Goal: Transaction & Acquisition: Book appointment/travel/reservation

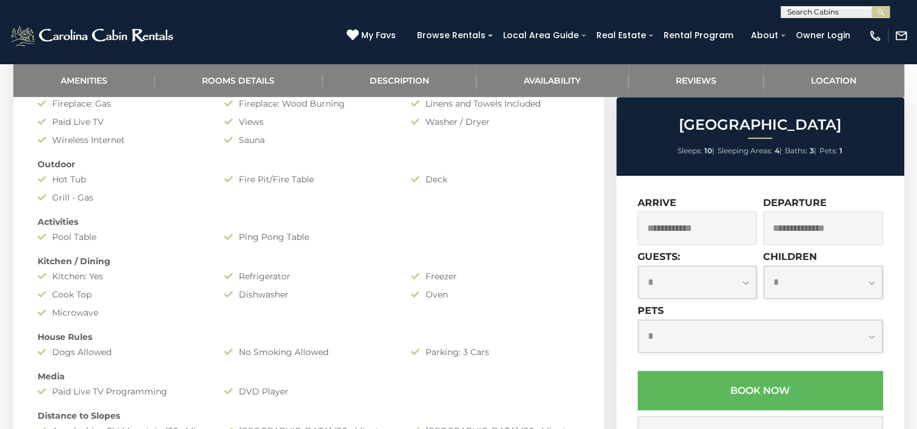
scroll to position [727, 0]
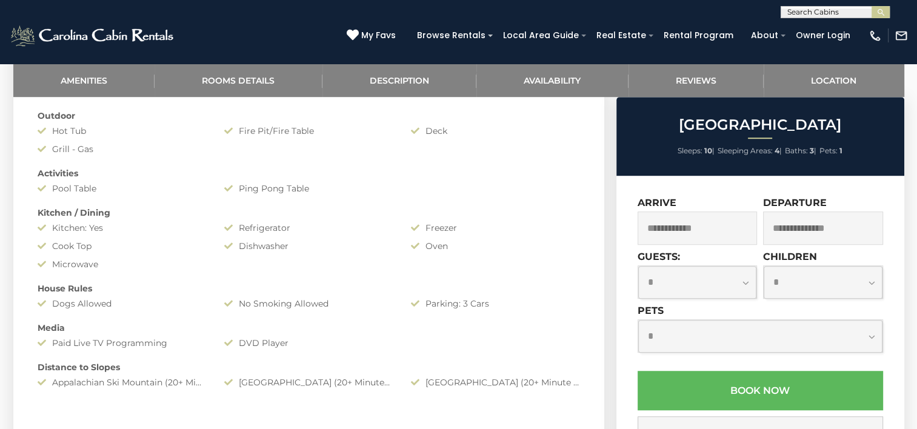
click at [713, 230] on input "text" at bounding box center [698, 228] width 120 height 33
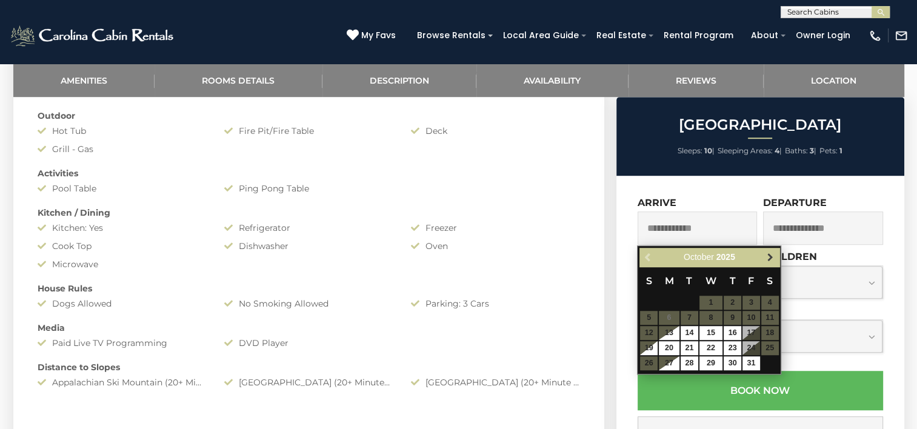
click at [770, 255] on span "Next" at bounding box center [771, 258] width 10 height 10
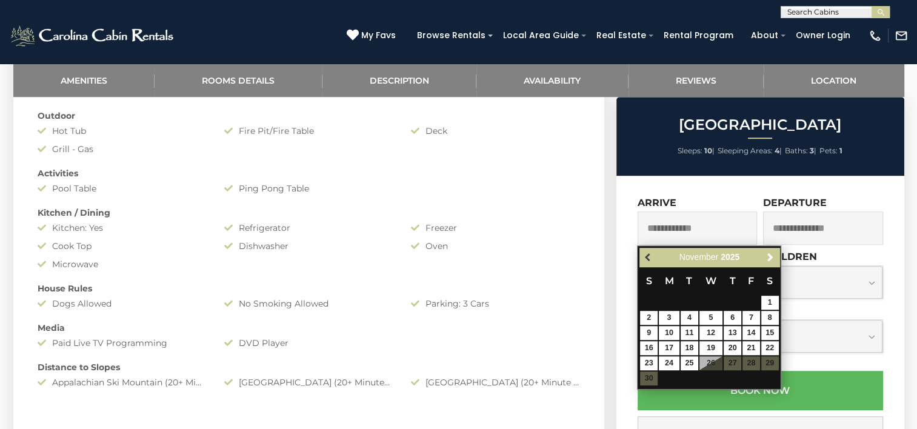
click at [647, 259] on span "Previous" at bounding box center [649, 258] width 10 height 10
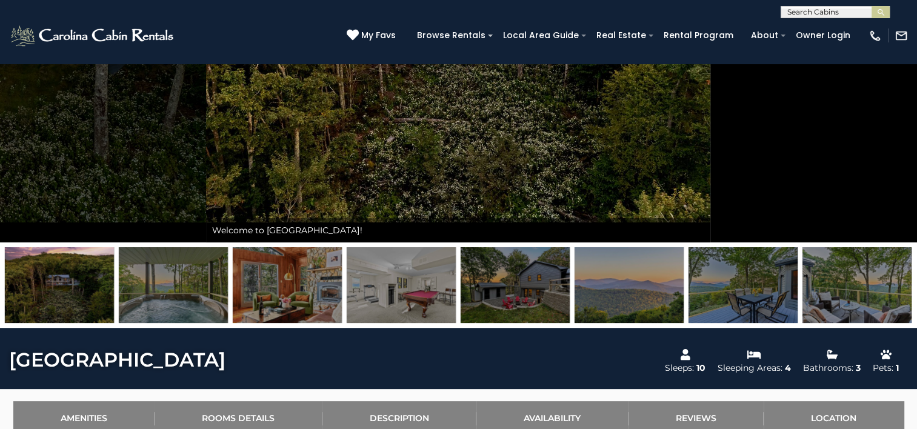
scroll to position [303, 0]
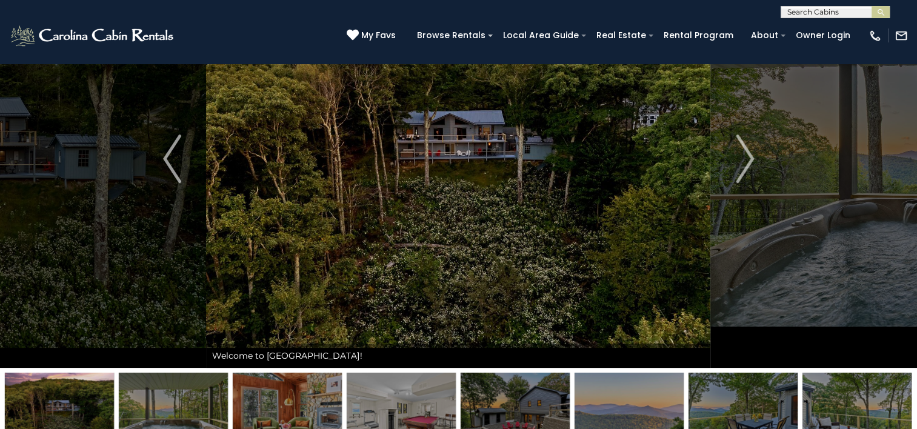
scroll to position [0, 0]
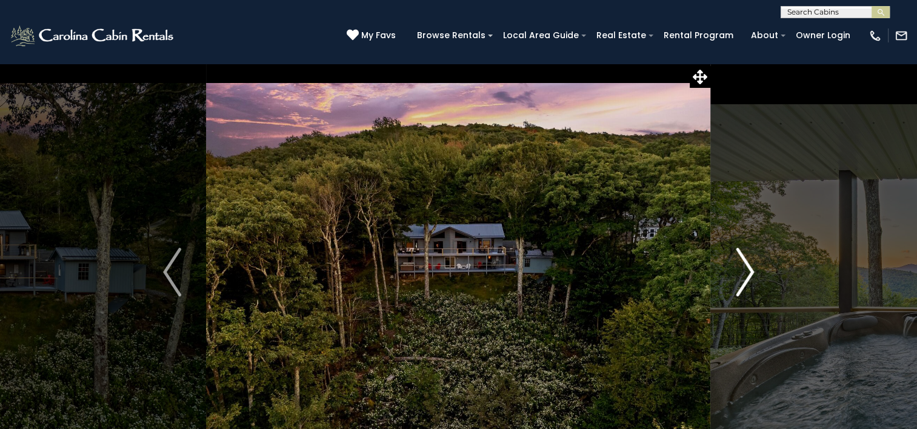
click at [752, 270] on img "Next" at bounding box center [745, 272] width 18 height 48
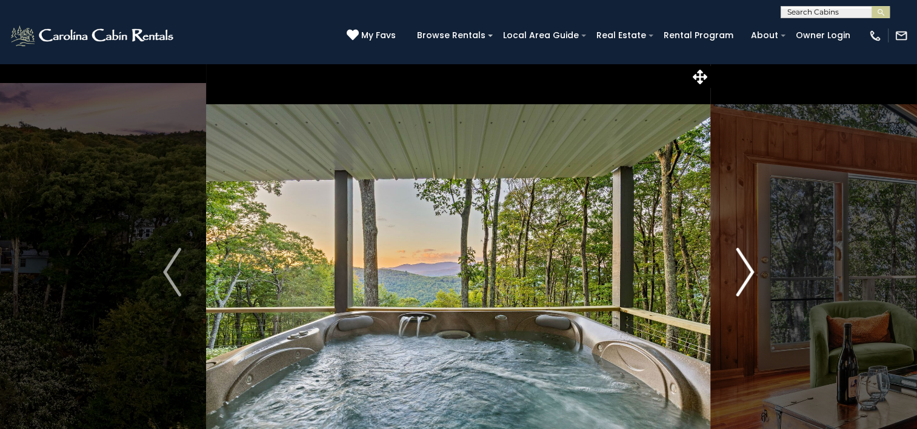
click at [735, 269] on button "Next" at bounding box center [745, 272] width 68 height 418
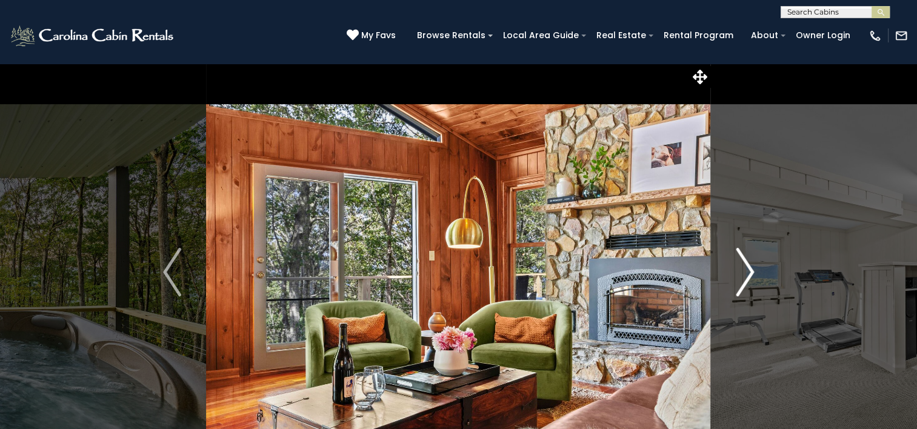
click at [735, 269] on button "Next" at bounding box center [745, 272] width 68 height 418
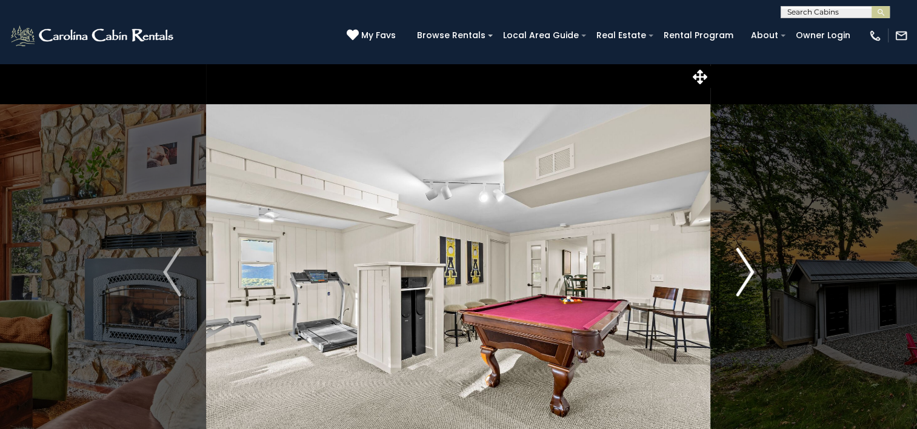
click at [754, 269] on img "Next" at bounding box center [745, 272] width 18 height 48
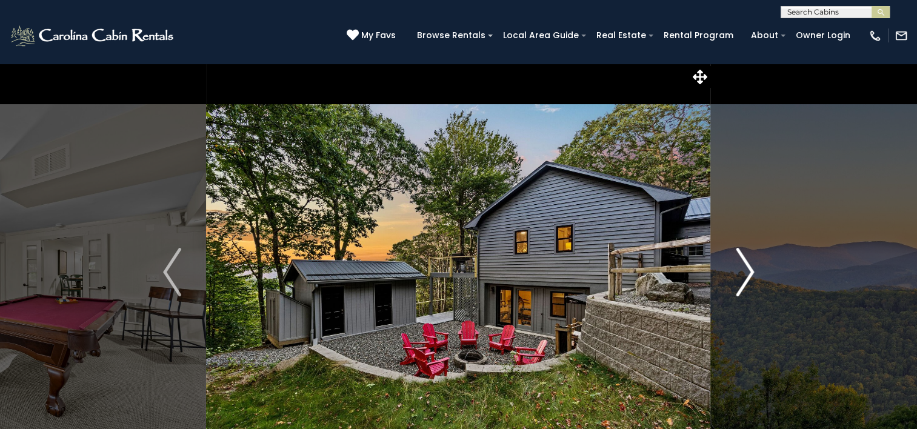
click at [747, 270] on img "Next" at bounding box center [745, 272] width 18 height 48
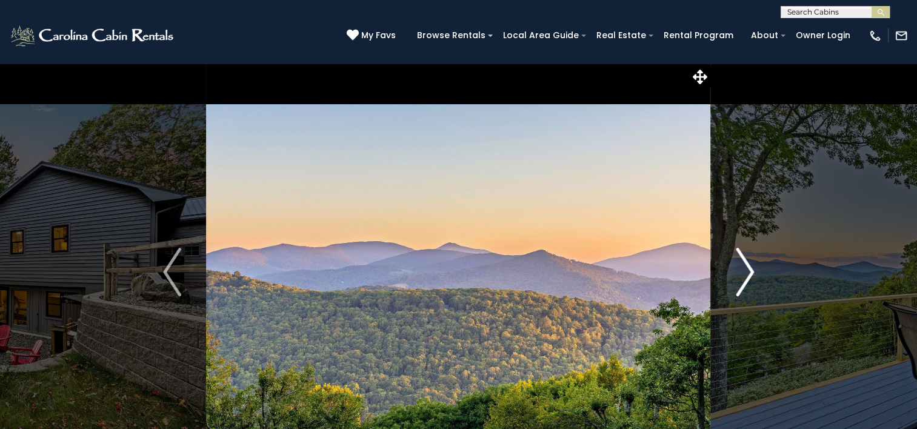
click at [747, 269] on img "Next" at bounding box center [745, 272] width 18 height 48
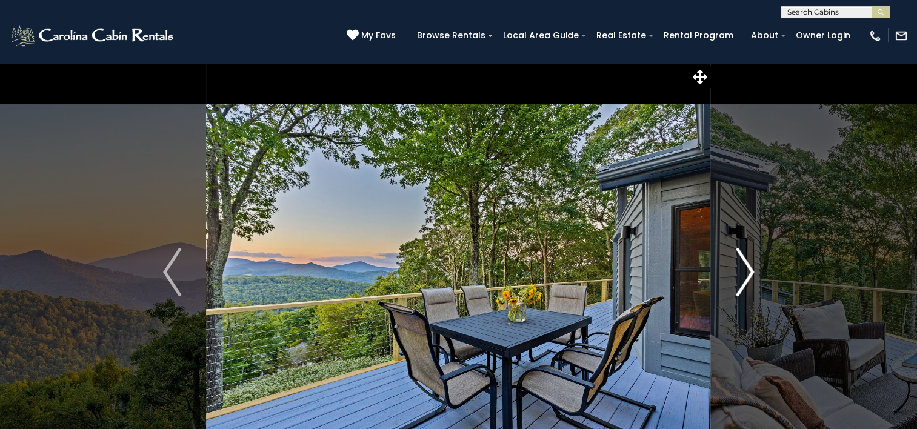
click at [747, 268] on img "Next" at bounding box center [745, 272] width 18 height 48
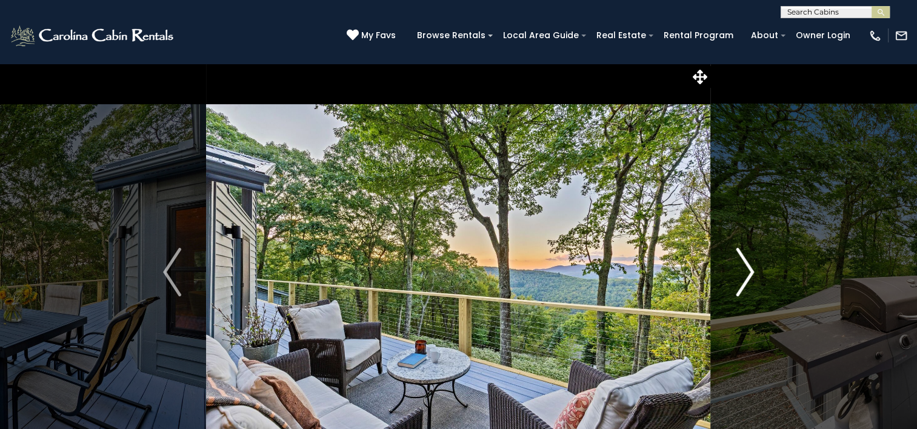
click at [747, 268] on img "Next" at bounding box center [745, 272] width 18 height 48
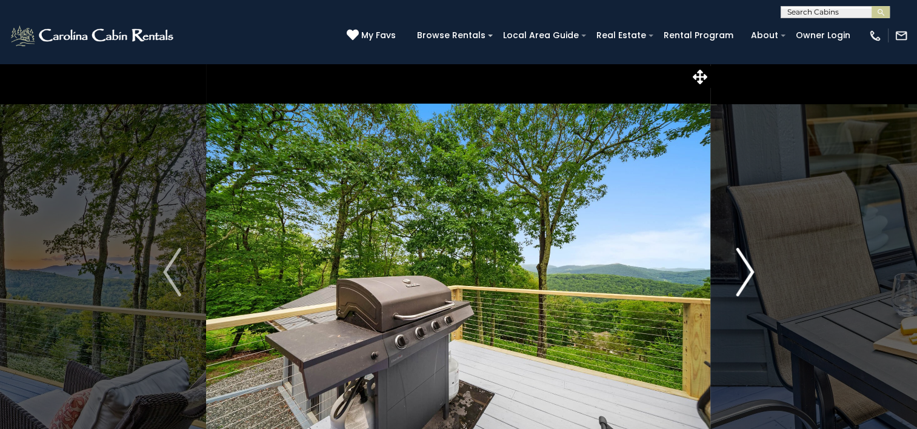
click at [748, 267] on img "Next" at bounding box center [745, 272] width 18 height 48
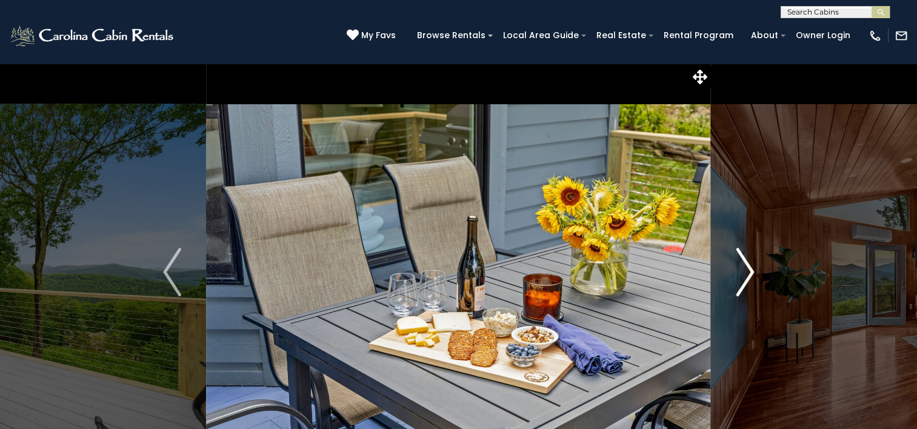
click at [748, 267] on img "Next" at bounding box center [745, 272] width 18 height 48
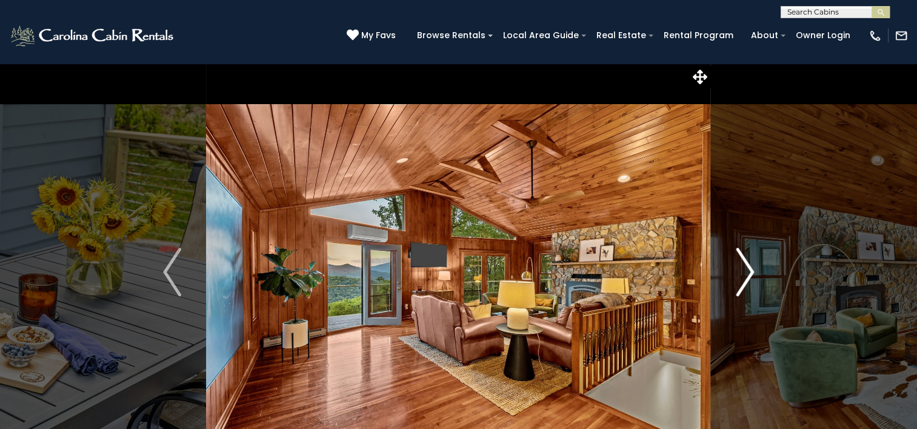
click at [748, 267] on img "Next" at bounding box center [745, 272] width 18 height 48
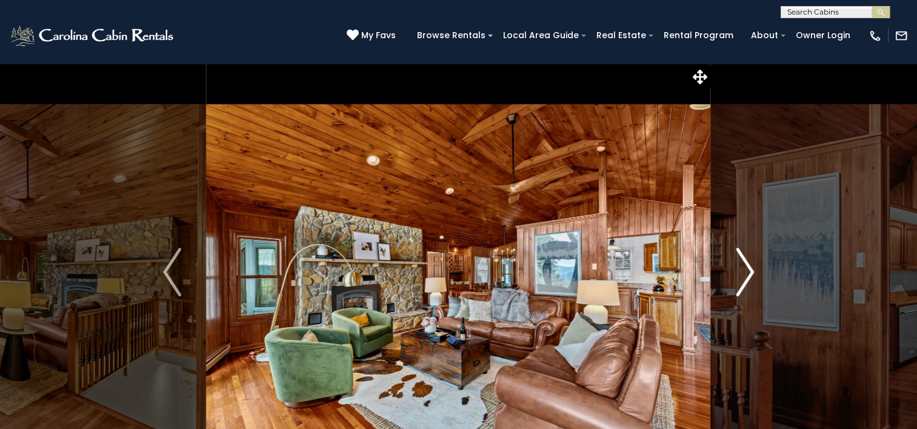
click at [749, 266] on img "Next" at bounding box center [745, 272] width 18 height 48
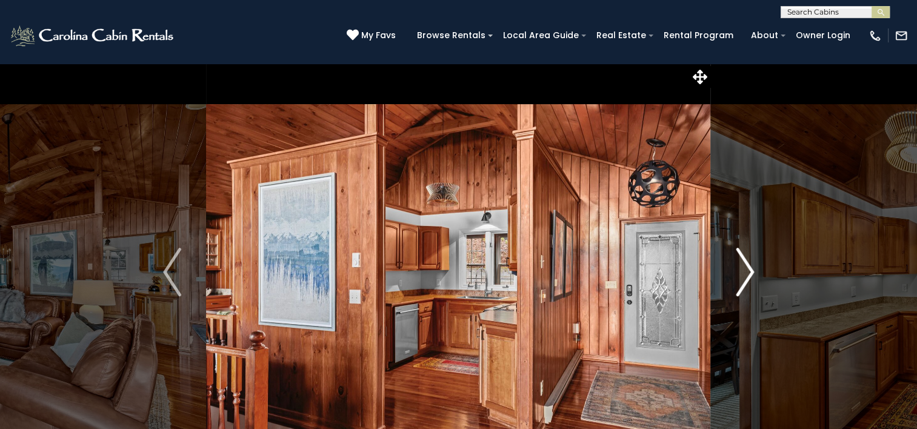
click at [749, 266] on img "Next" at bounding box center [745, 272] width 18 height 48
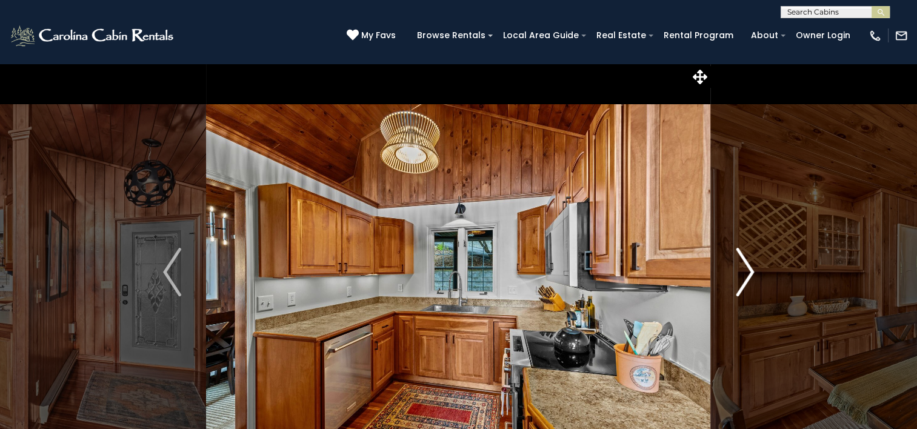
click at [749, 266] on img "Next" at bounding box center [745, 272] width 18 height 48
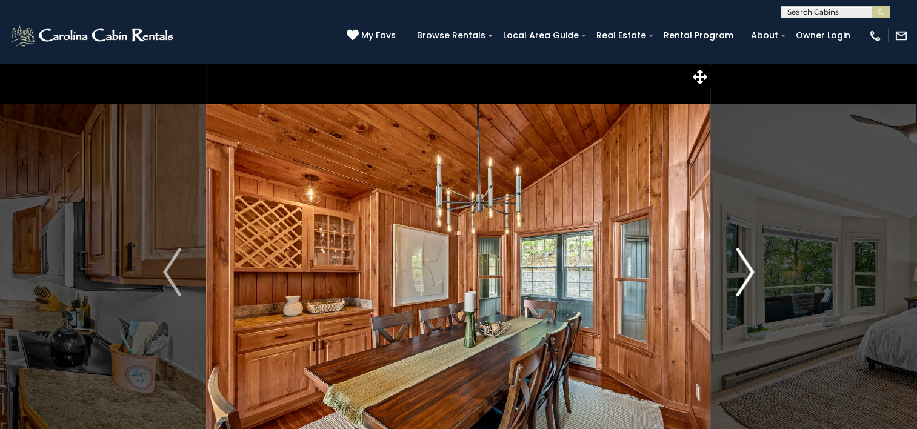
click at [749, 266] on img "Next" at bounding box center [745, 272] width 18 height 48
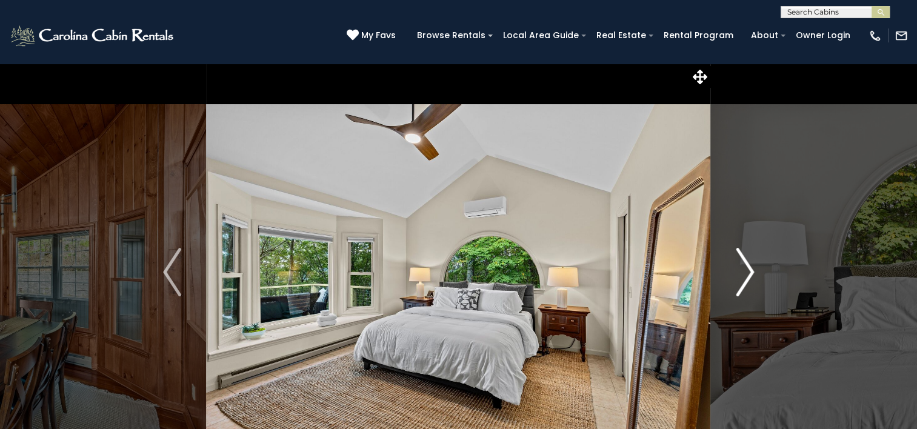
click at [749, 266] on img "Next" at bounding box center [745, 272] width 18 height 48
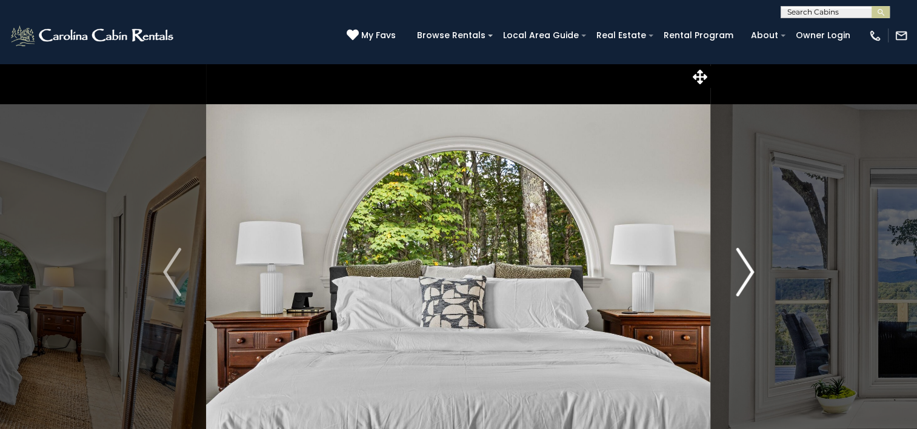
click at [745, 274] on img "Next" at bounding box center [745, 272] width 18 height 48
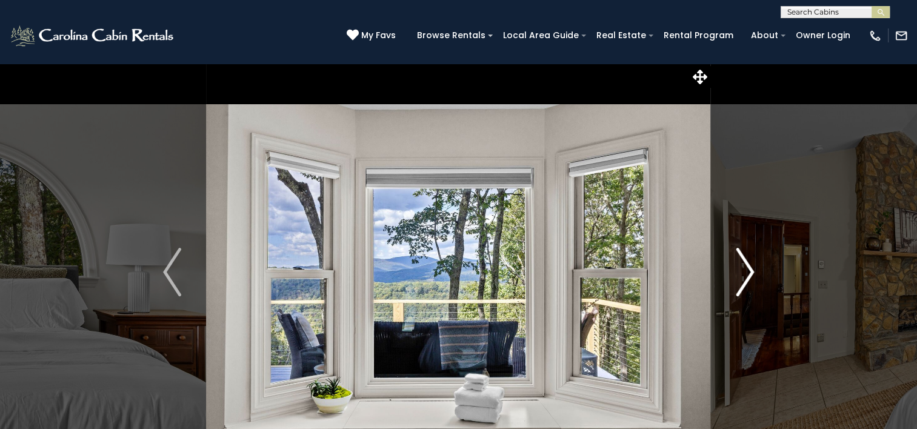
click at [746, 274] on img "Next" at bounding box center [745, 272] width 18 height 48
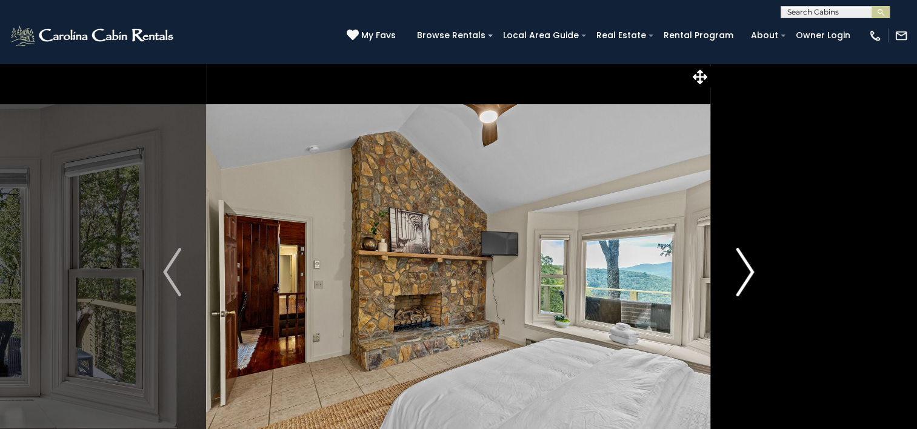
click at [746, 274] on img "Next" at bounding box center [745, 272] width 18 height 48
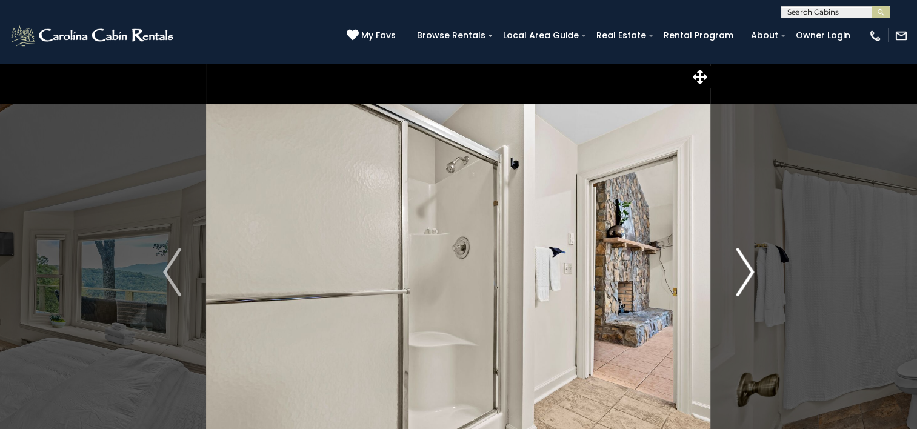
click at [746, 274] on img "Next" at bounding box center [745, 272] width 18 height 48
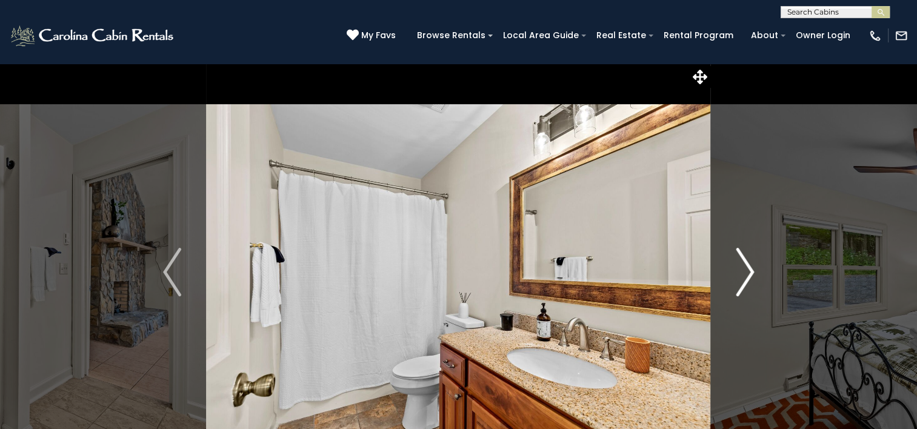
click at [746, 274] on img "Next" at bounding box center [745, 272] width 18 height 48
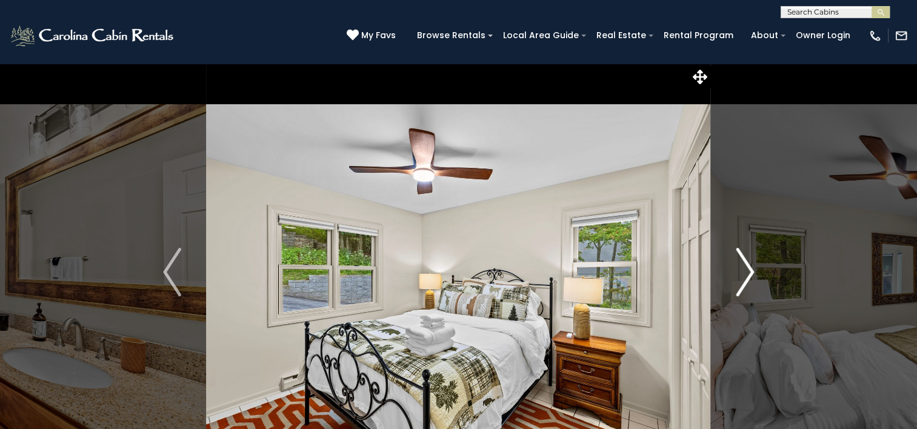
click at [746, 274] on img "Next" at bounding box center [745, 272] width 18 height 48
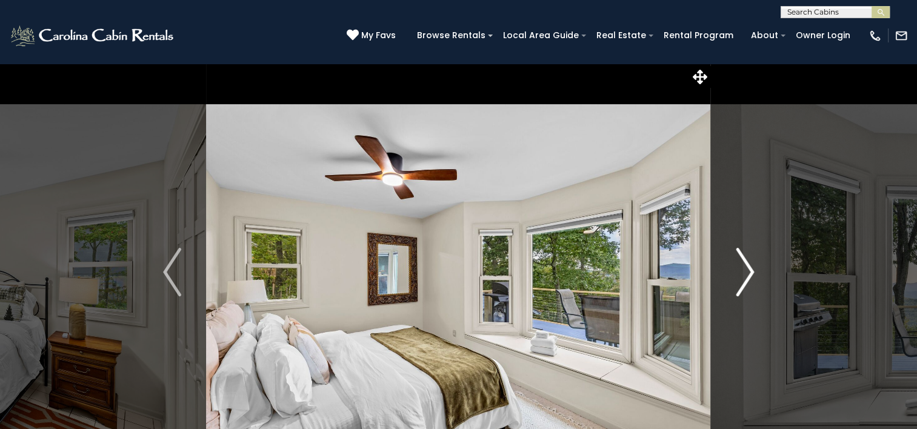
click at [746, 274] on img "Next" at bounding box center [745, 272] width 18 height 48
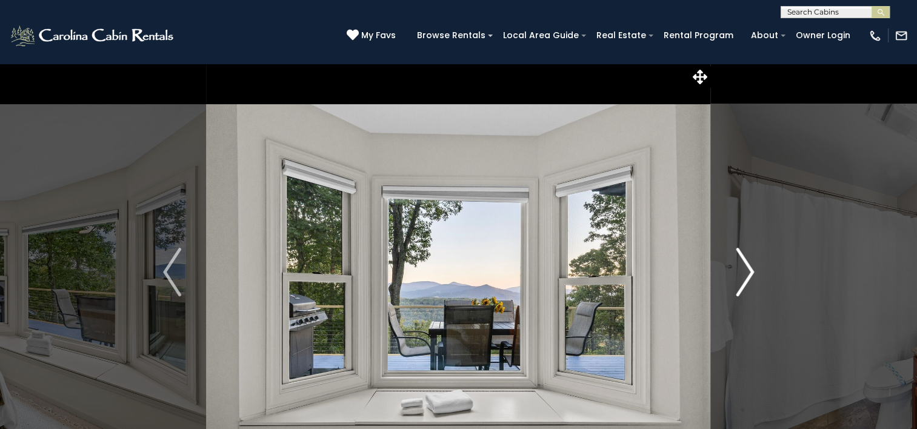
click at [746, 274] on img "Next" at bounding box center [745, 272] width 18 height 48
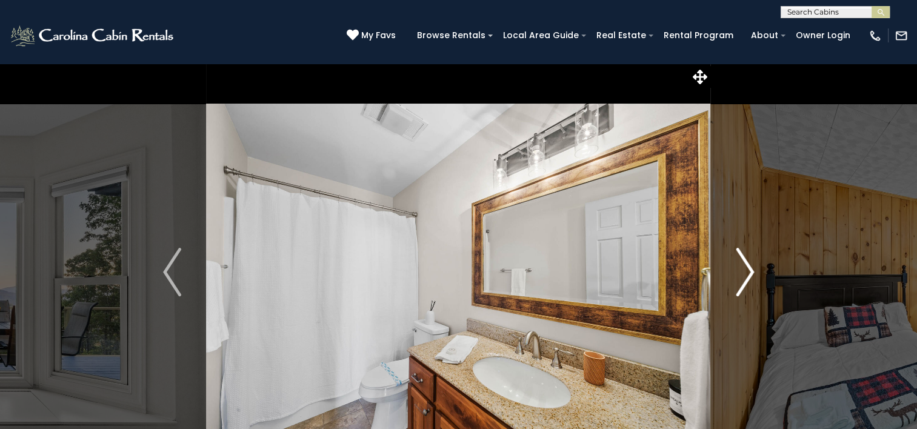
click at [746, 274] on img "Next" at bounding box center [745, 272] width 18 height 48
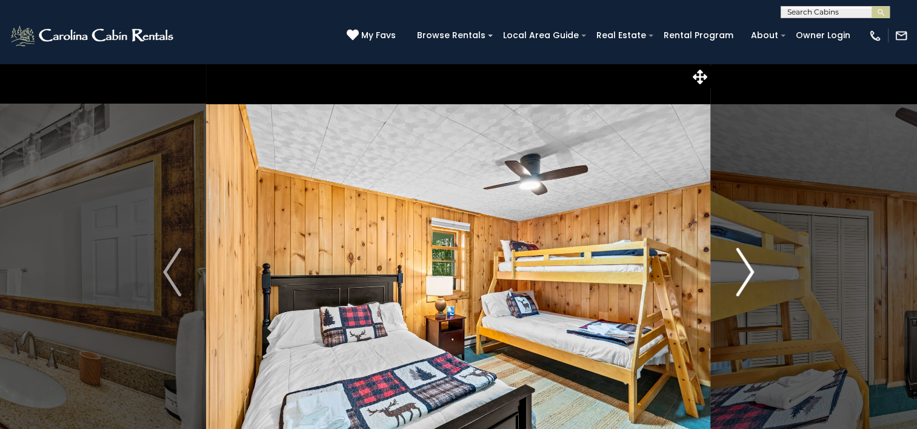
click at [747, 274] on img "Next" at bounding box center [745, 272] width 18 height 48
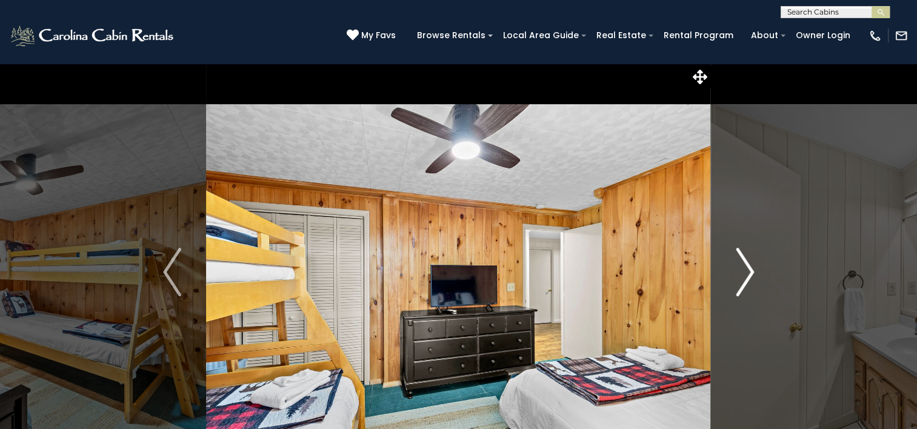
click at [747, 274] on img "Next" at bounding box center [745, 272] width 18 height 48
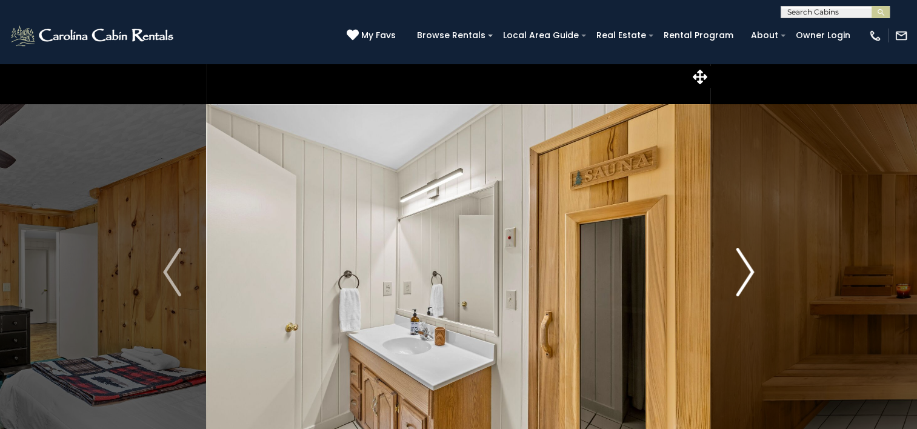
click at [747, 274] on img "Next" at bounding box center [745, 272] width 18 height 48
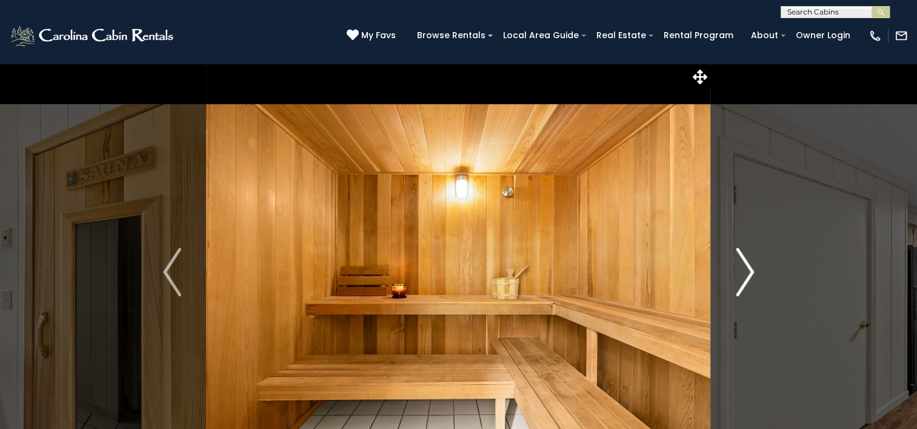
click at [747, 274] on img "Next" at bounding box center [745, 272] width 18 height 48
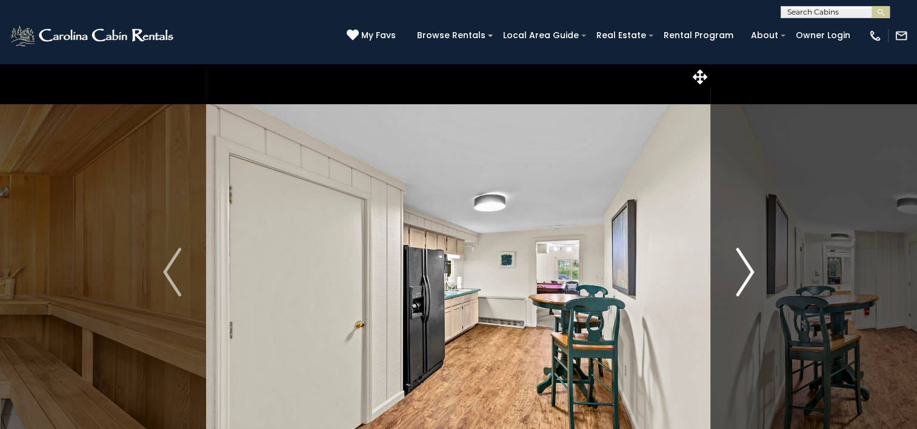
click at [747, 274] on img "Next" at bounding box center [745, 272] width 18 height 48
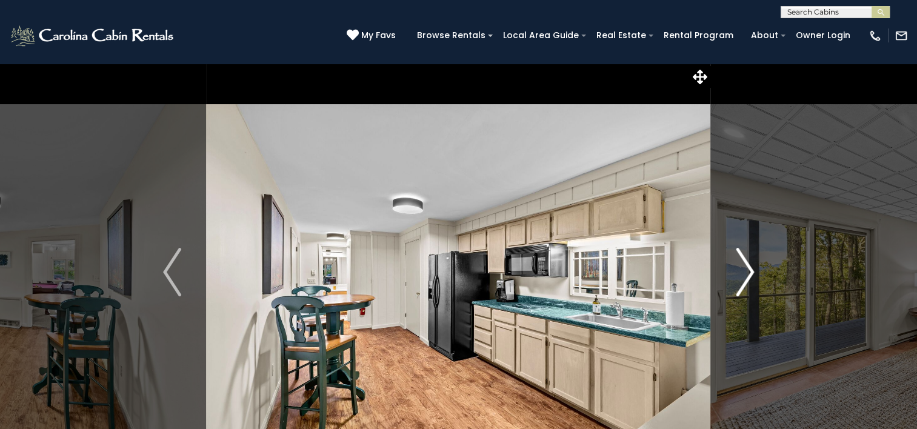
click at [747, 274] on img "Next" at bounding box center [745, 272] width 18 height 48
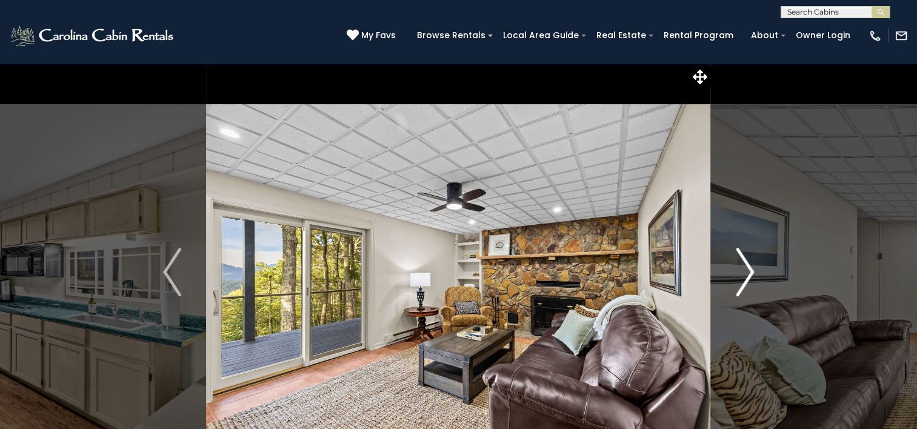
click at [747, 273] on img "Next" at bounding box center [745, 272] width 18 height 48
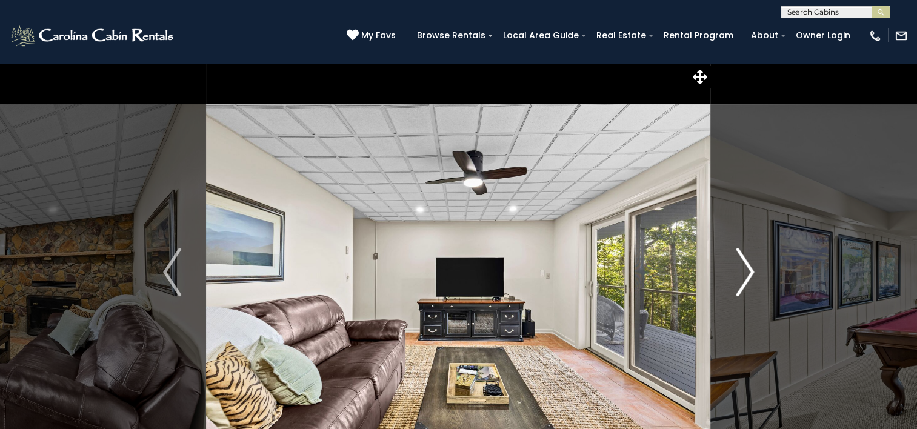
click at [746, 270] on img "Next" at bounding box center [745, 272] width 18 height 48
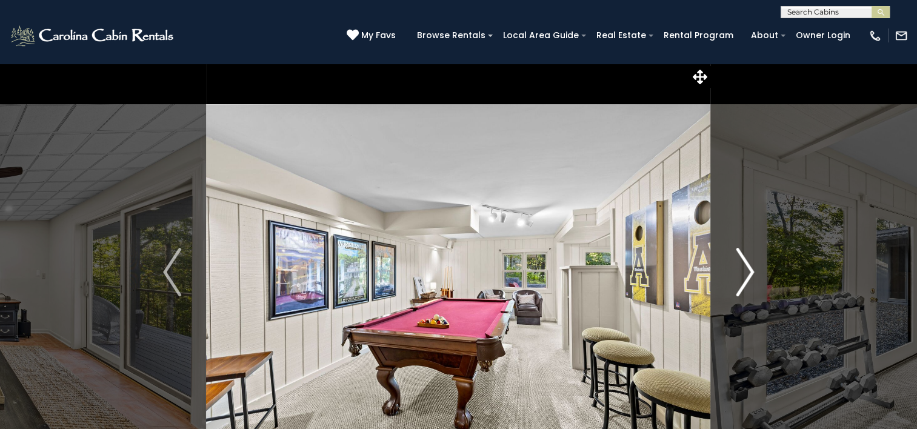
click at [749, 269] on img "Next" at bounding box center [745, 272] width 18 height 48
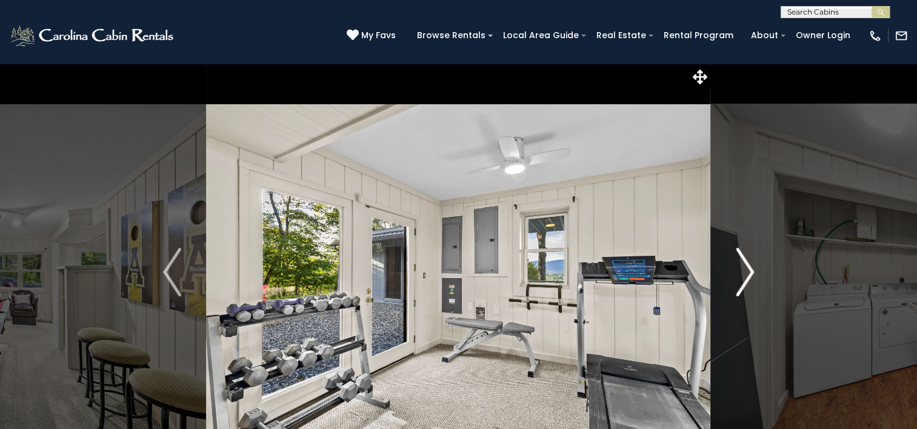
click at [749, 269] on img "Next" at bounding box center [745, 272] width 18 height 48
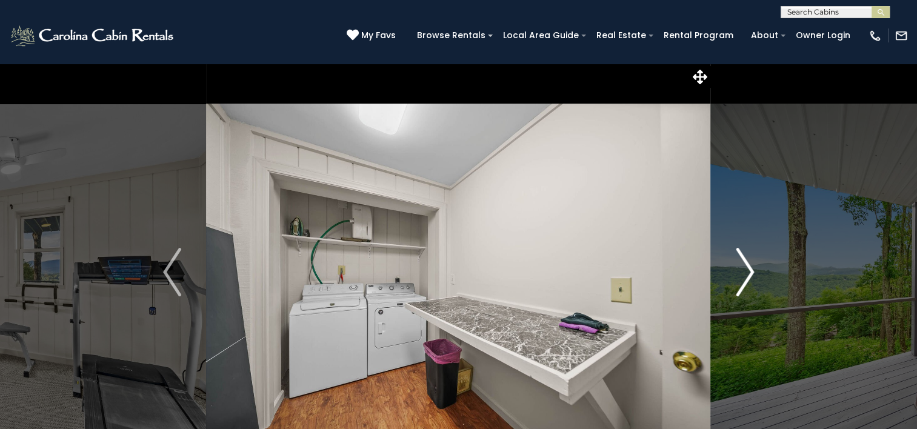
click at [752, 272] on img "Next" at bounding box center [745, 272] width 18 height 48
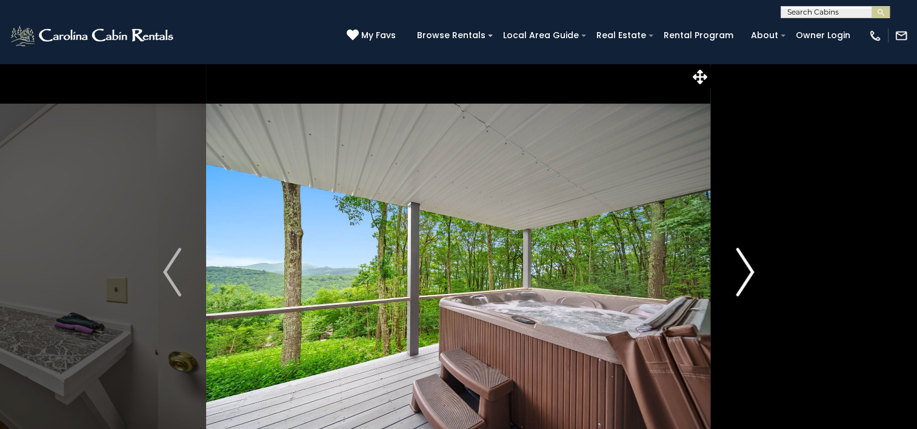
click at [740, 269] on img "Next" at bounding box center [745, 272] width 18 height 48
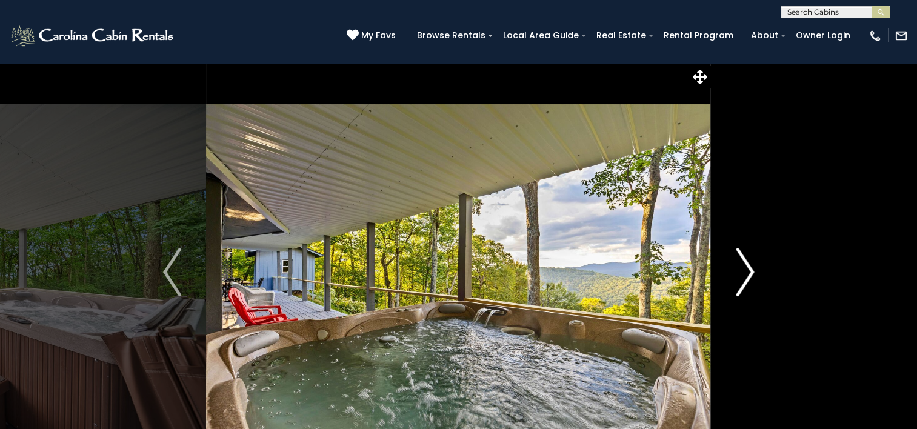
click at [740, 269] on img "Next" at bounding box center [745, 272] width 18 height 48
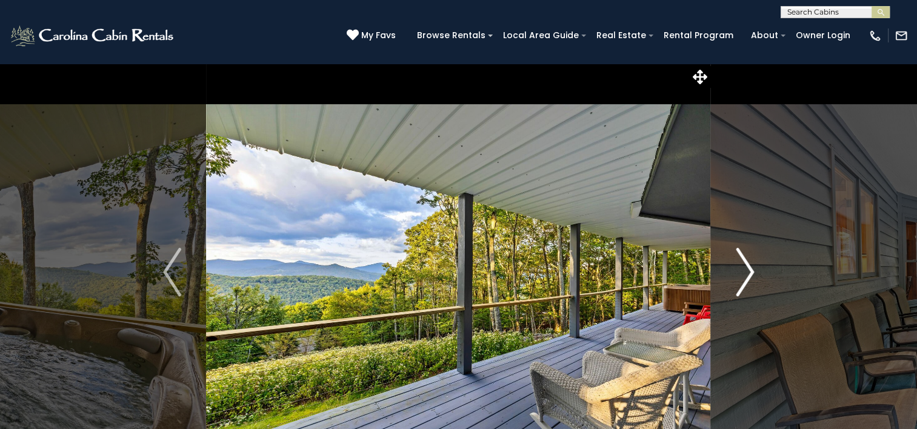
click at [740, 269] on img "Next" at bounding box center [745, 272] width 18 height 48
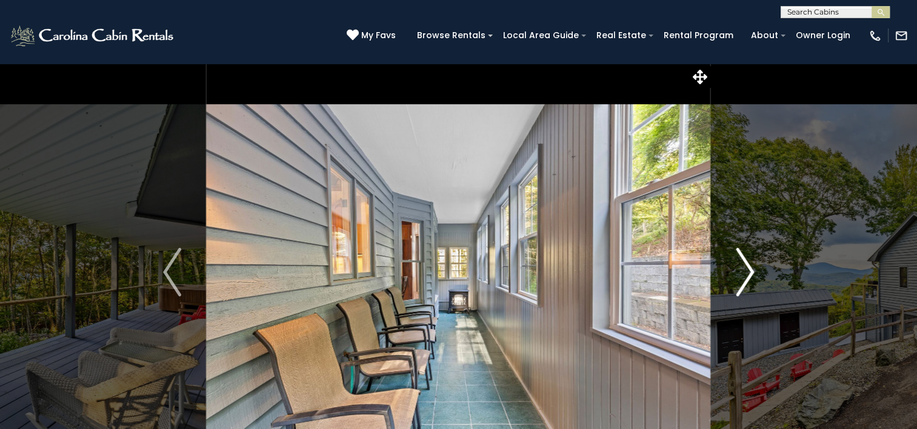
click at [740, 269] on img "Next" at bounding box center [745, 272] width 18 height 48
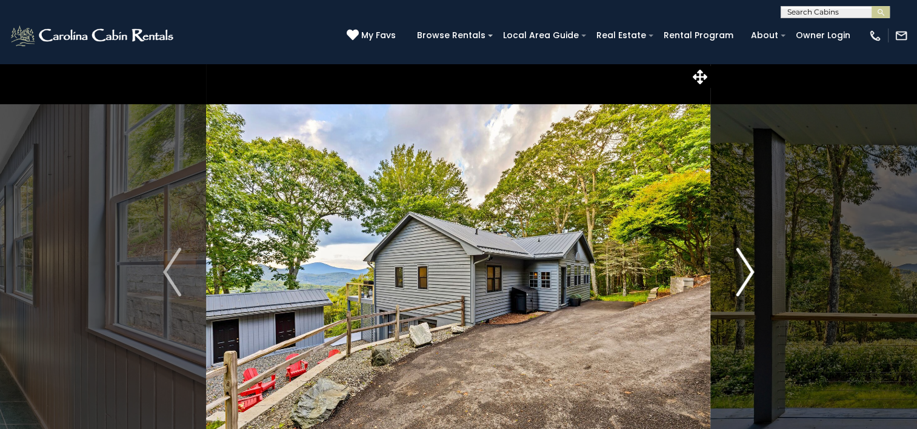
click at [748, 267] on img "Next" at bounding box center [745, 272] width 18 height 48
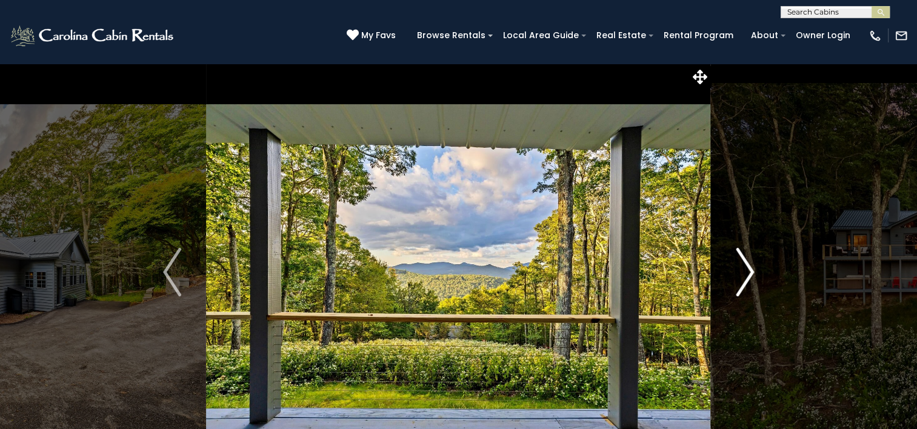
click at [748, 267] on img "Next" at bounding box center [745, 272] width 18 height 48
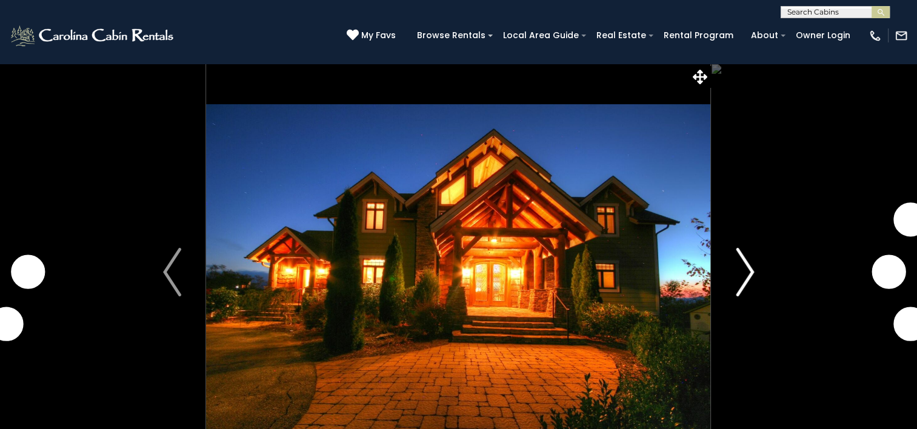
click at [752, 269] on img "Next" at bounding box center [745, 272] width 18 height 48
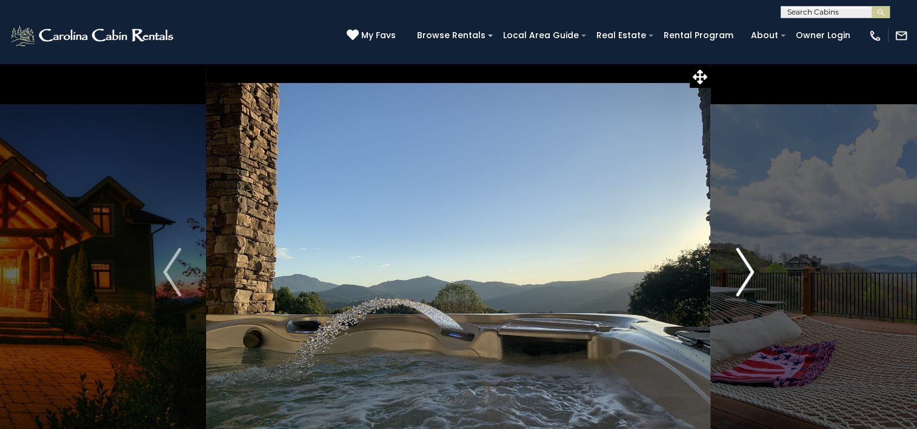
click at [747, 272] on img "Next" at bounding box center [745, 272] width 18 height 48
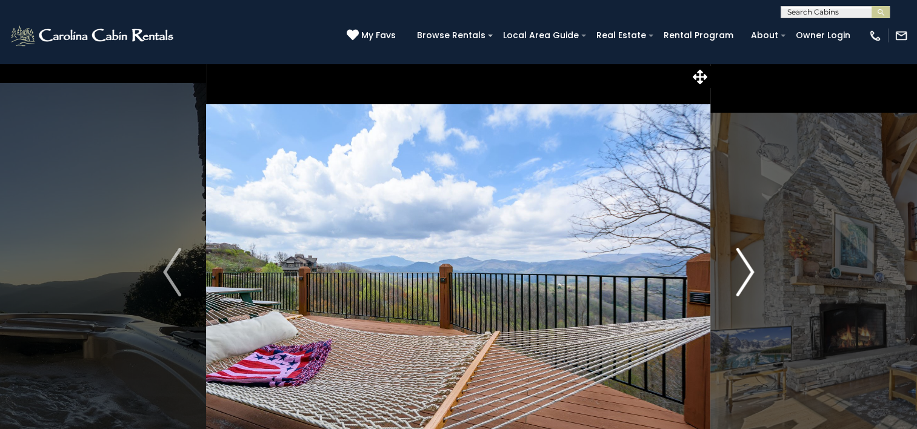
click at [747, 272] on img "Next" at bounding box center [745, 272] width 18 height 48
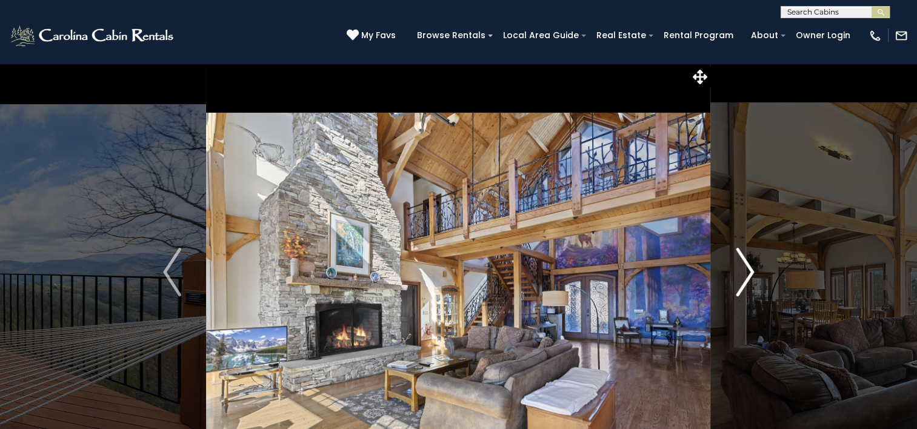
click at [747, 272] on img "Next" at bounding box center [745, 272] width 18 height 48
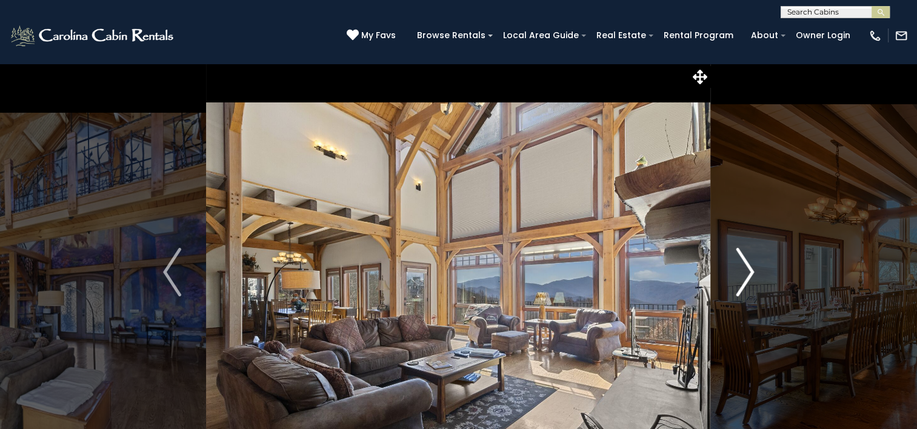
click at [747, 272] on img "Next" at bounding box center [745, 272] width 18 height 48
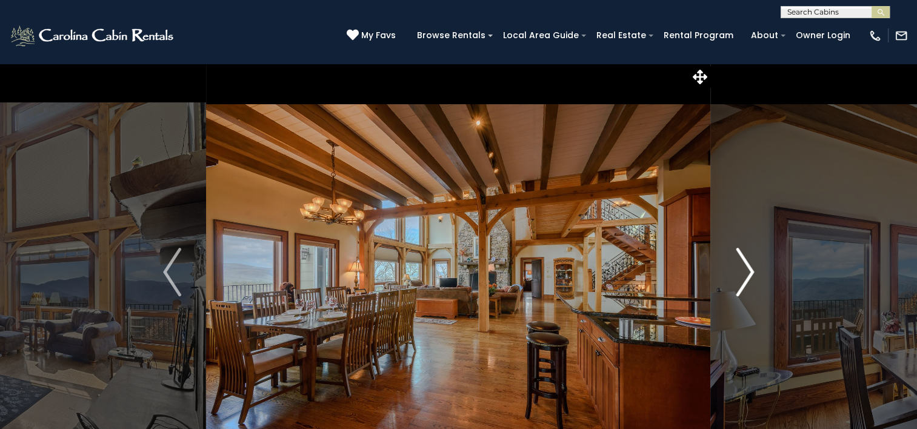
click at [747, 272] on img "Next" at bounding box center [745, 272] width 18 height 48
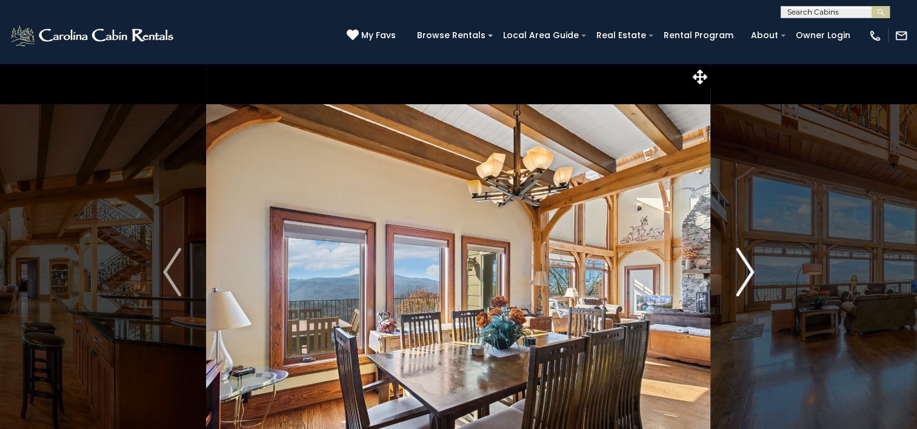
click at [747, 272] on img "Next" at bounding box center [745, 272] width 18 height 48
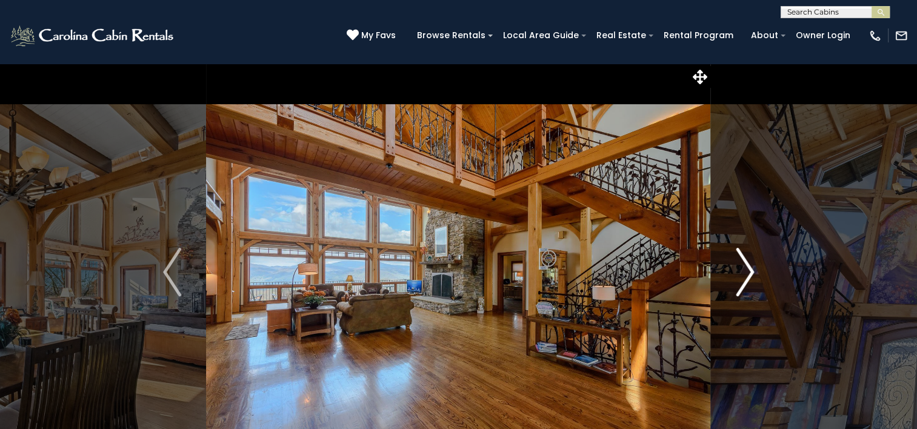
click at [747, 272] on img "Next" at bounding box center [745, 272] width 18 height 48
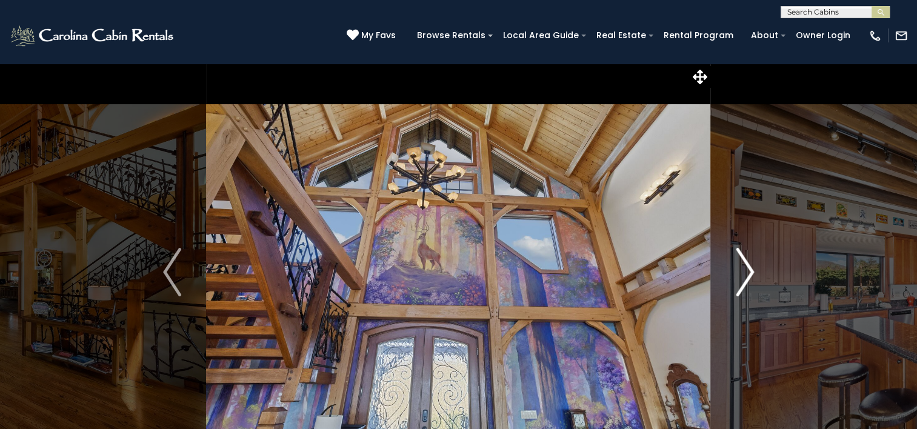
click at [747, 272] on img "Next" at bounding box center [745, 272] width 18 height 48
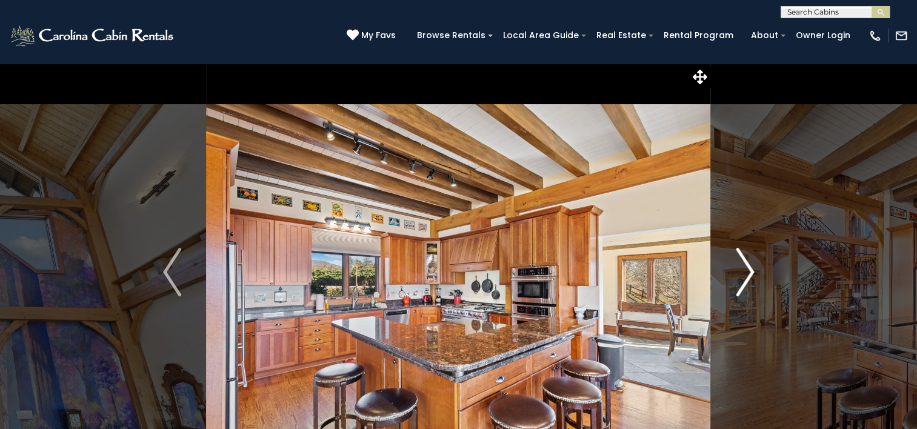
click at [747, 272] on img "Next" at bounding box center [745, 272] width 18 height 48
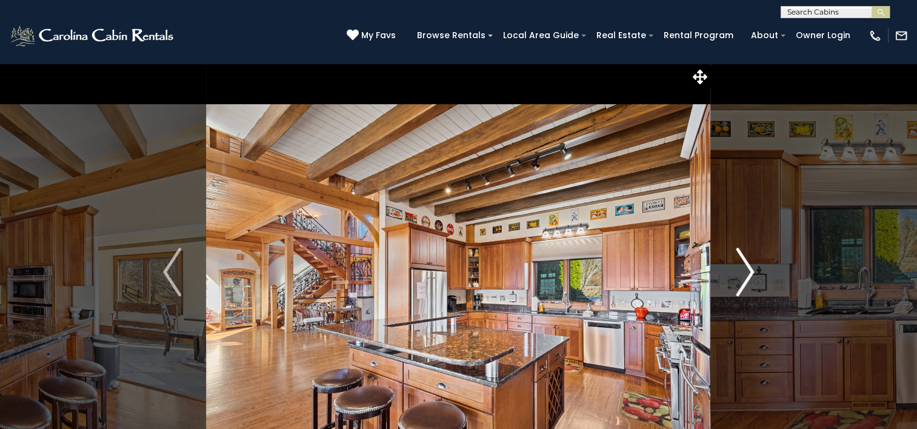
click at [747, 272] on img "Next" at bounding box center [745, 272] width 18 height 48
